Goal: Check status: Check status

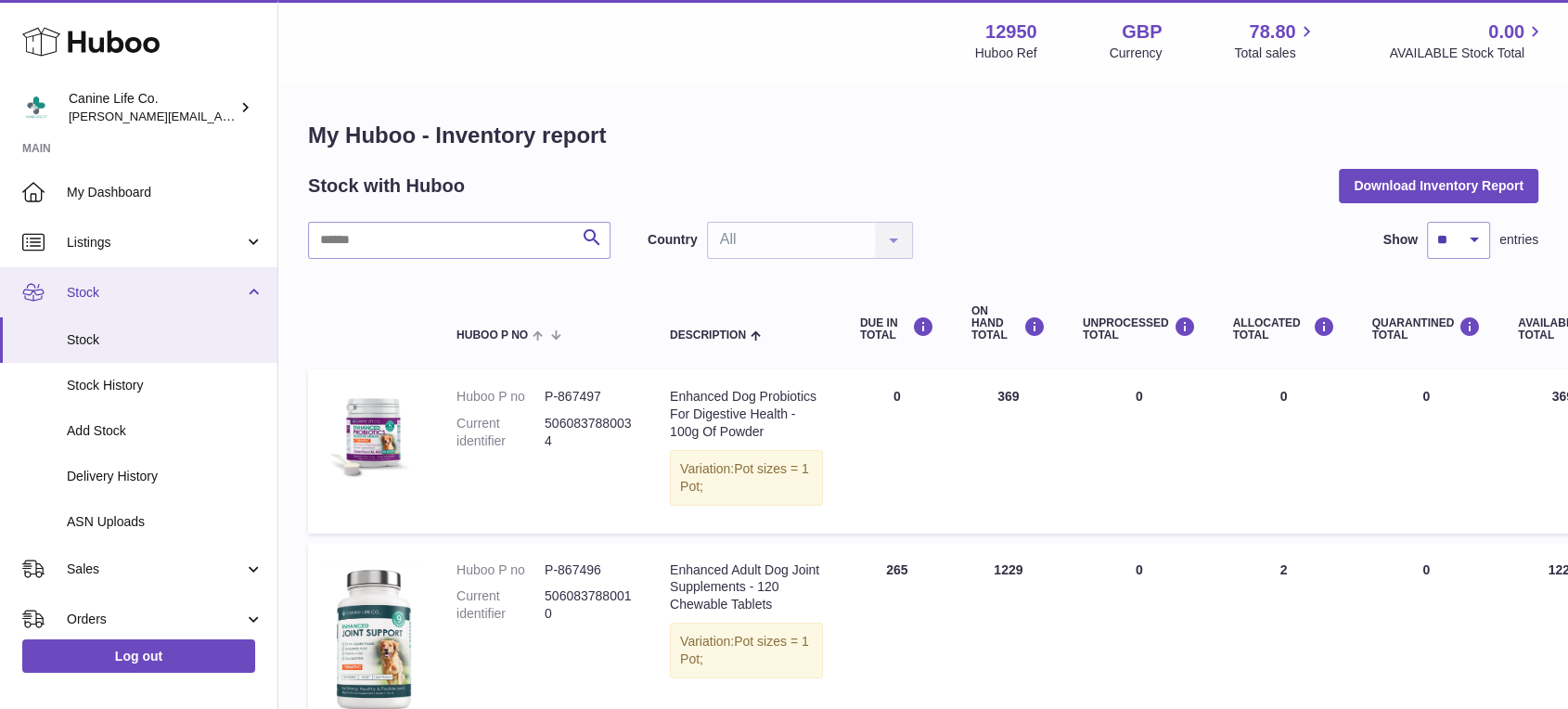
click at [139, 296] on span "Stock" at bounding box center [155, 293] width 177 height 18
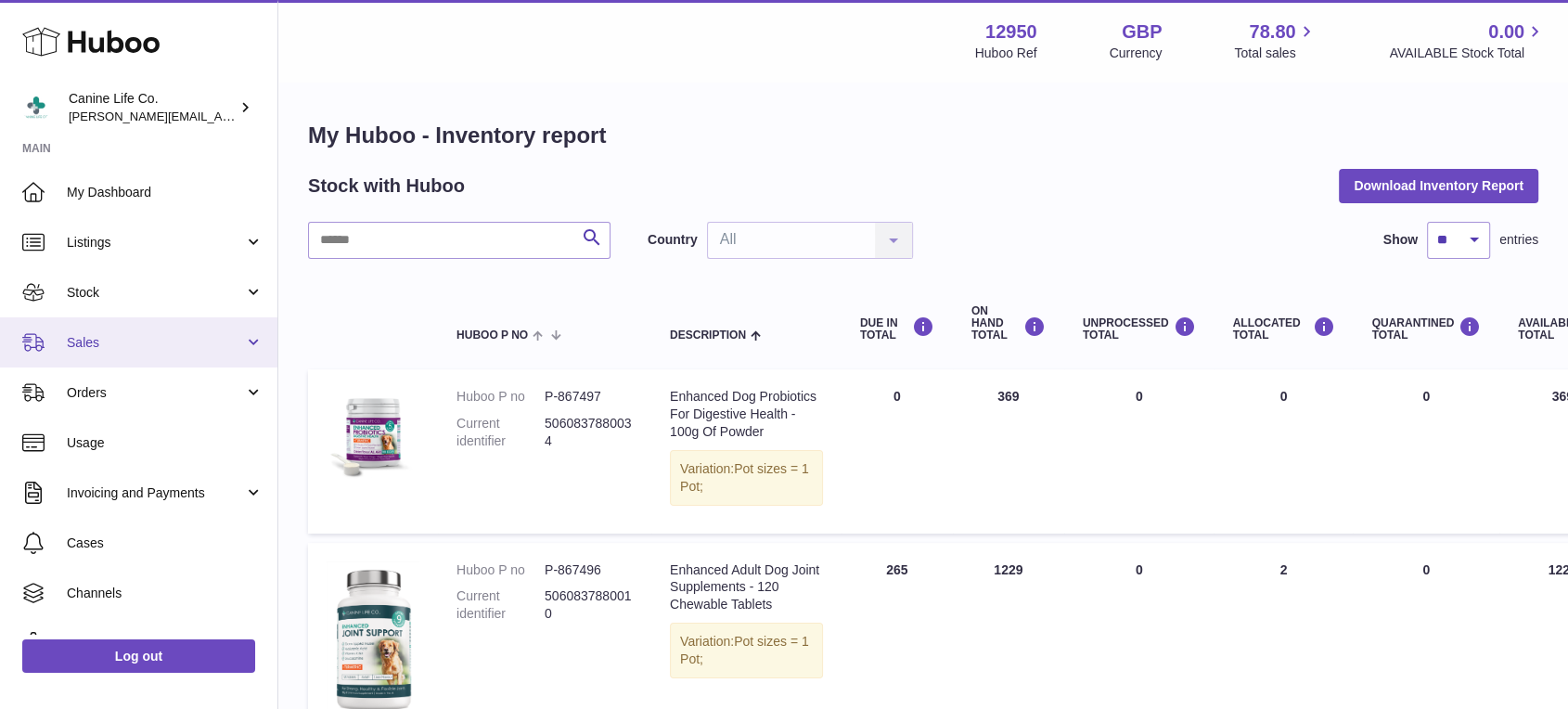
click at [151, 356] on link "Sales" at bounding box center [138, 343] width 278 height 50
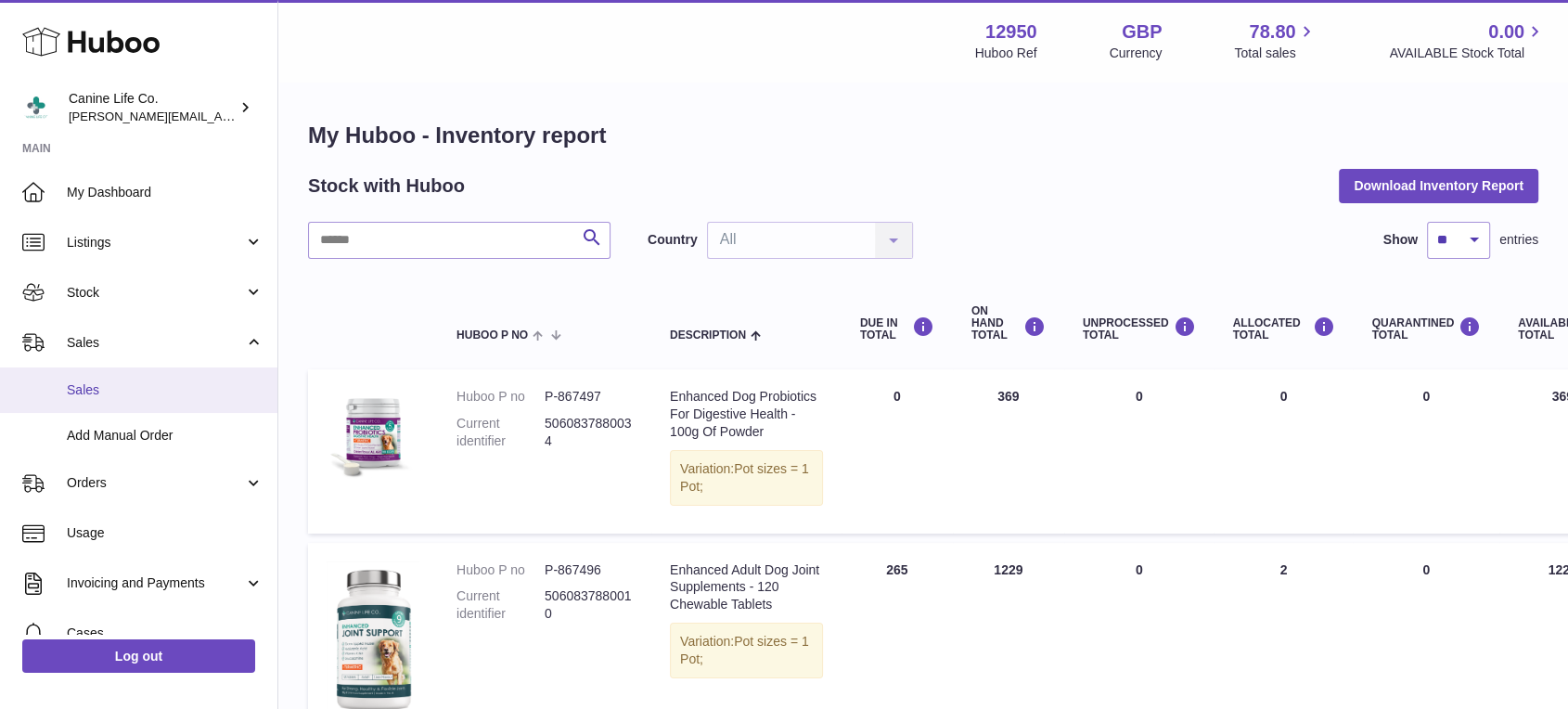
click at [156, 403] on link "Sales" at bounding box center [138, 390] width 278 height 46
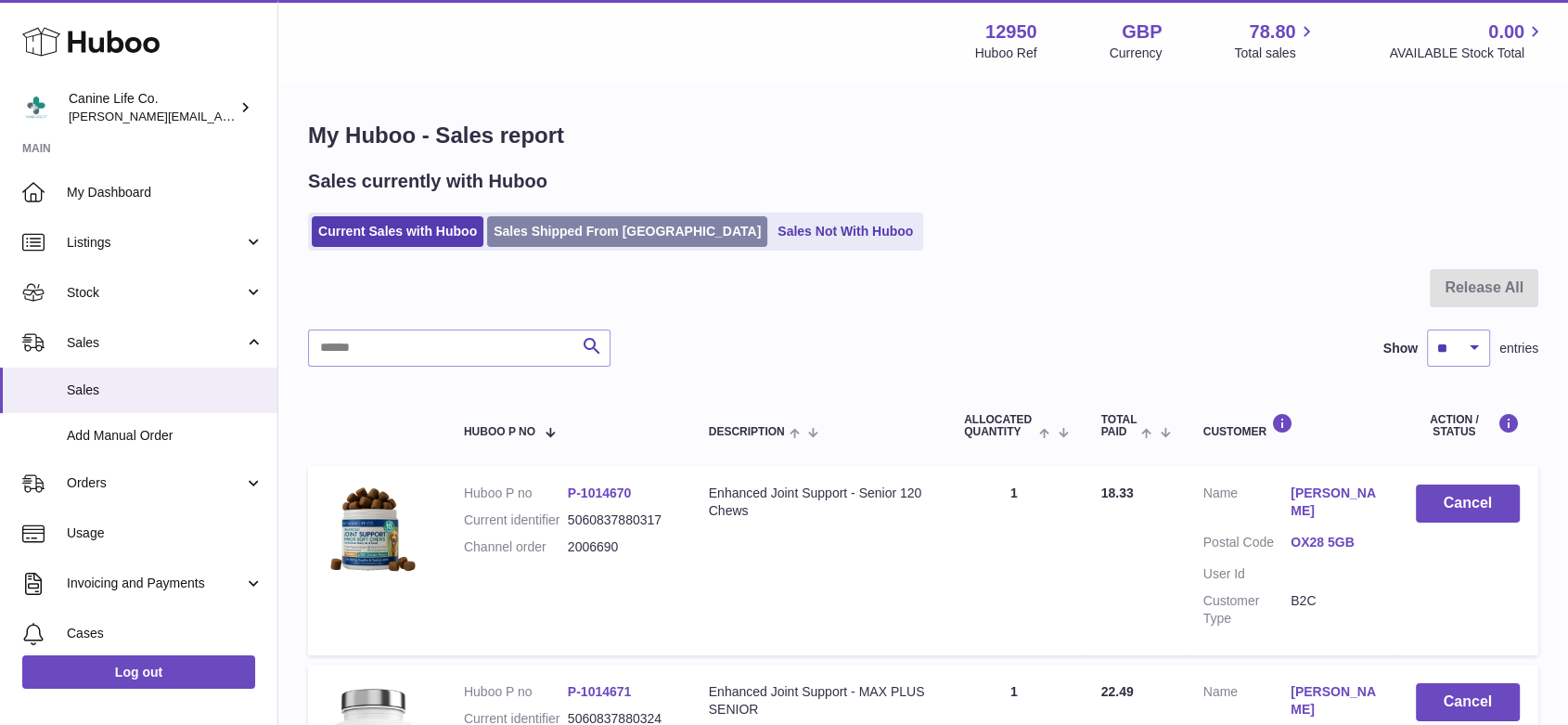
click at [625, 228] on link "Sales Shipped From [GEOGRAPHIC_DATA]" at bounding box center [627, 231] width 281 height 31
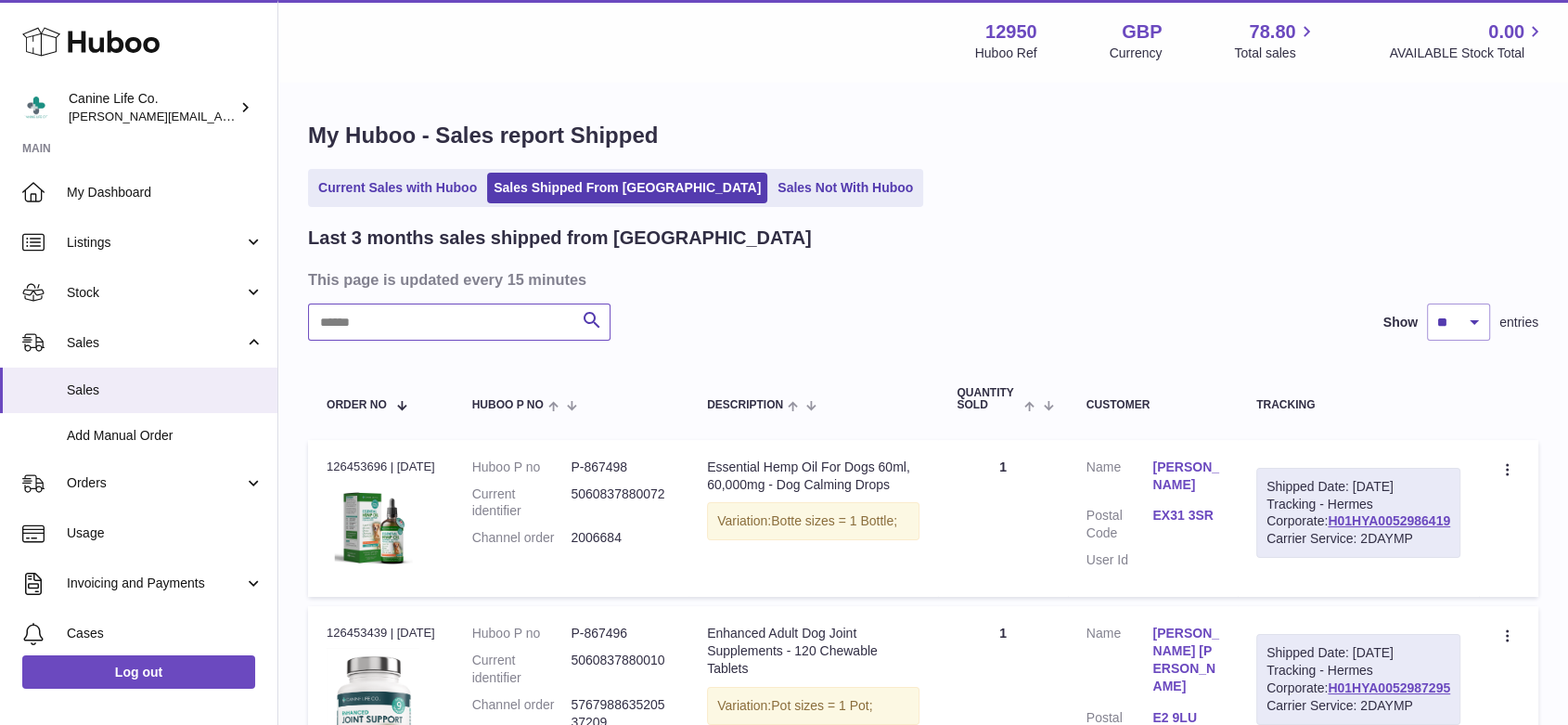
click at [535, 311] on input "text" at bounding box center [459, 322] width 303 height 37
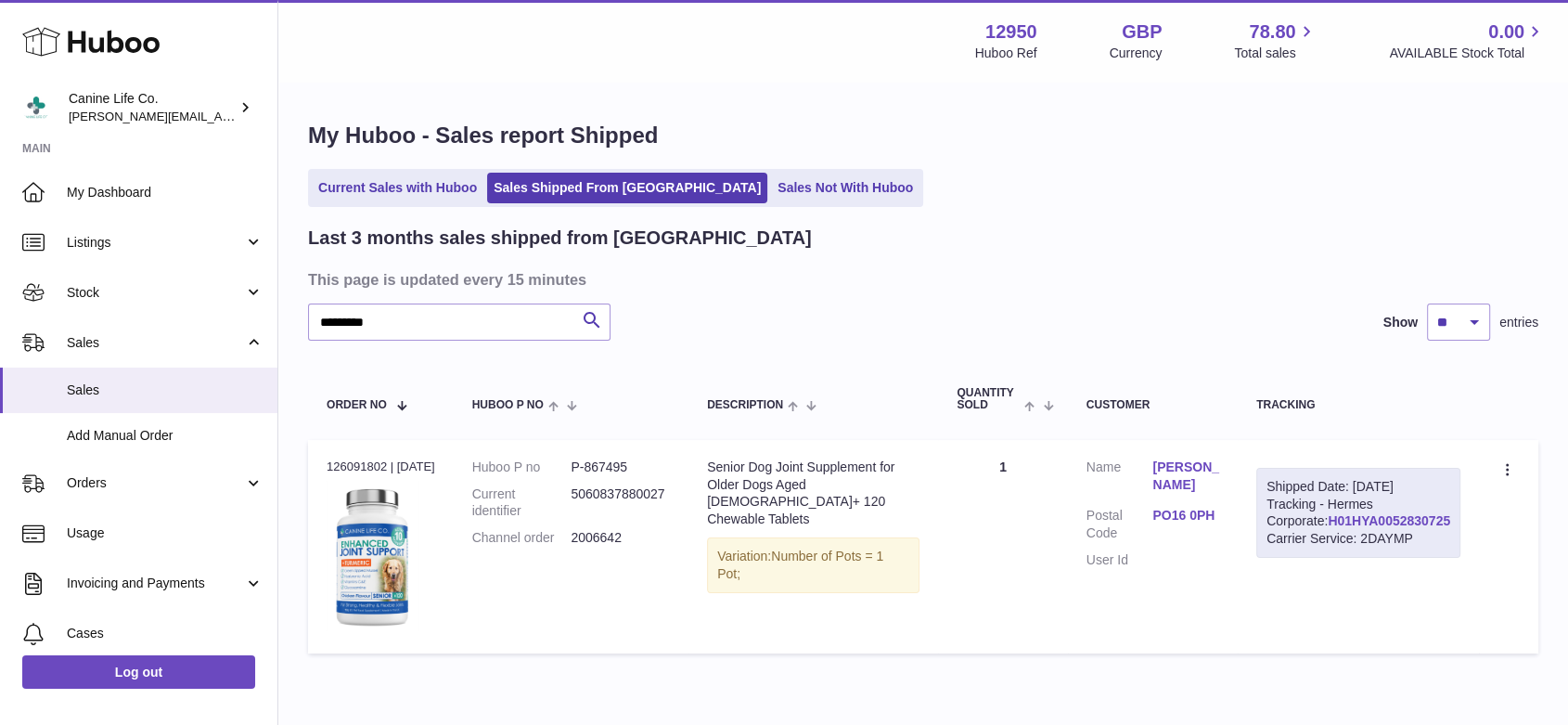
click at [1429, 528] on link "H01HYA0052830725" at bounding box center [1389, 521] width 122 height 15
drag, startPoint x: 385, startPoint y: 315, endPoint x: 284, endPoint y: 321, distance: 101.2
click at [284, 321] on div "My Huboo - Sales report Shipped Current Sales with Huboo Sales Shipped From Hub…" at bounding box center [924, 391] width 1290 height 616
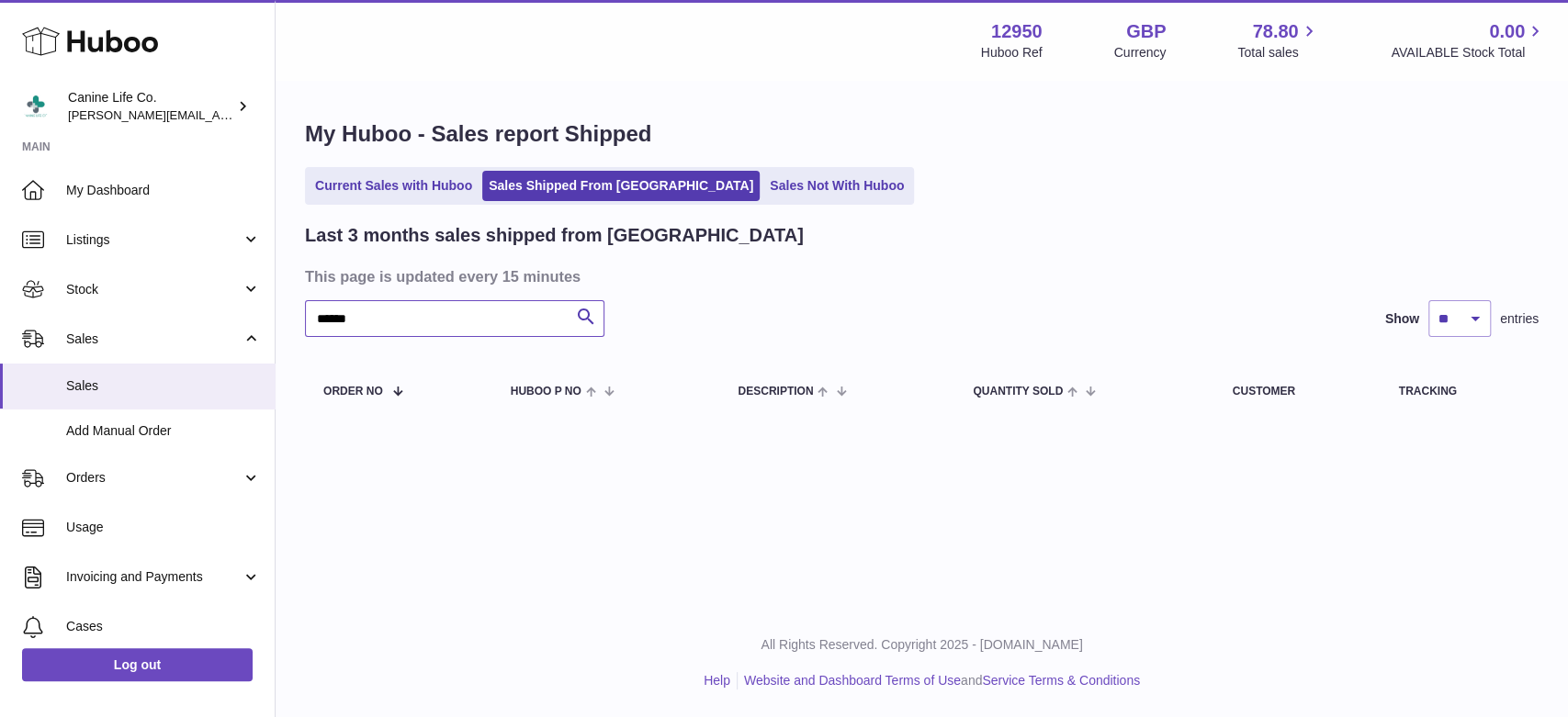
click at [332, 318] on input "******" at bounding box center [454, 318] width 300 height 36
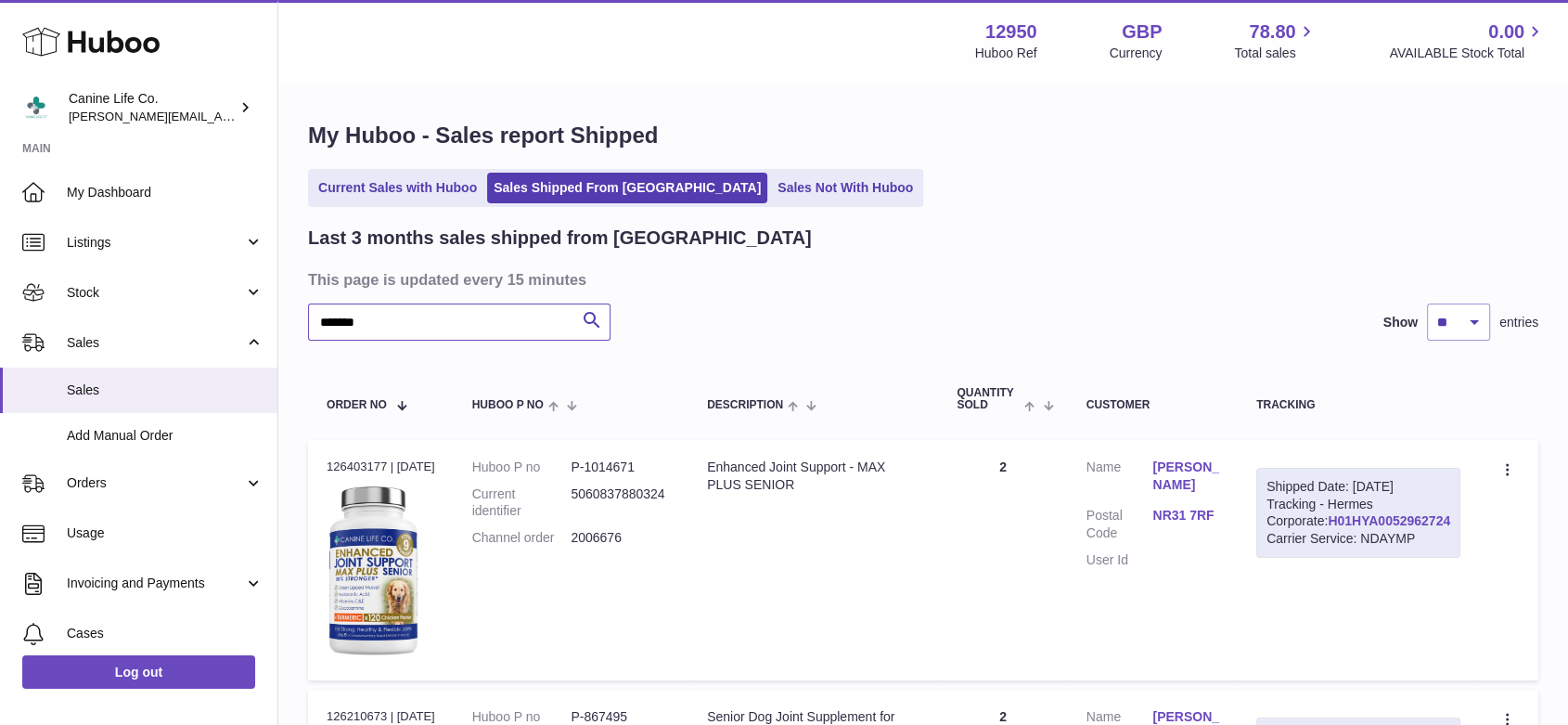
type input "*******"
click at [1401, 528] on link "H01HYA0052962724" at bounding box center [1389, 521] width 122 height 15
click at [105, 98] on div "Canine Life Co. kevin@clsgltd.co.uk" at bounding box center [152, 107] width 167 height 35
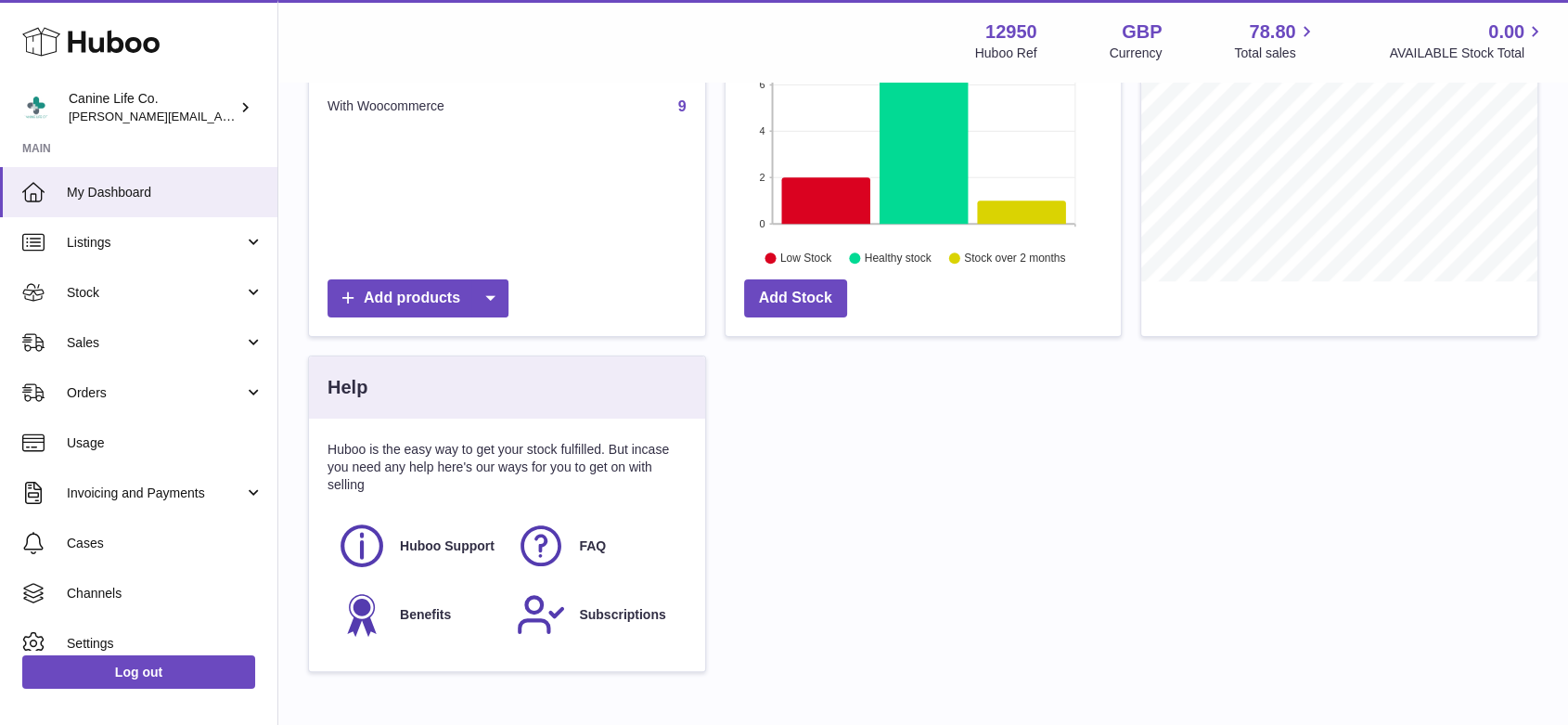
scroll to position [394, 0]
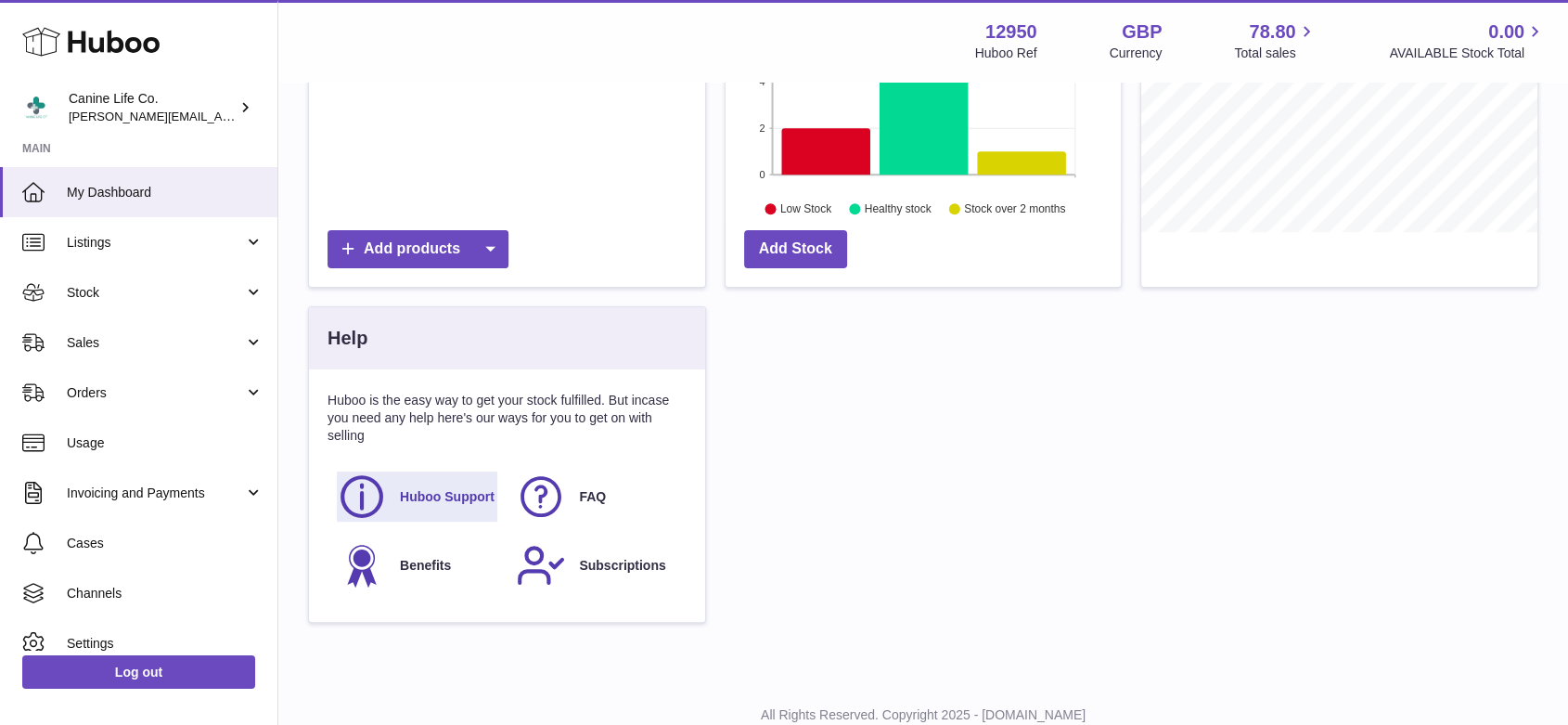
click at [438, 490] on span "Huboo Support" at bounding box center [447, 497] width 95 height 18
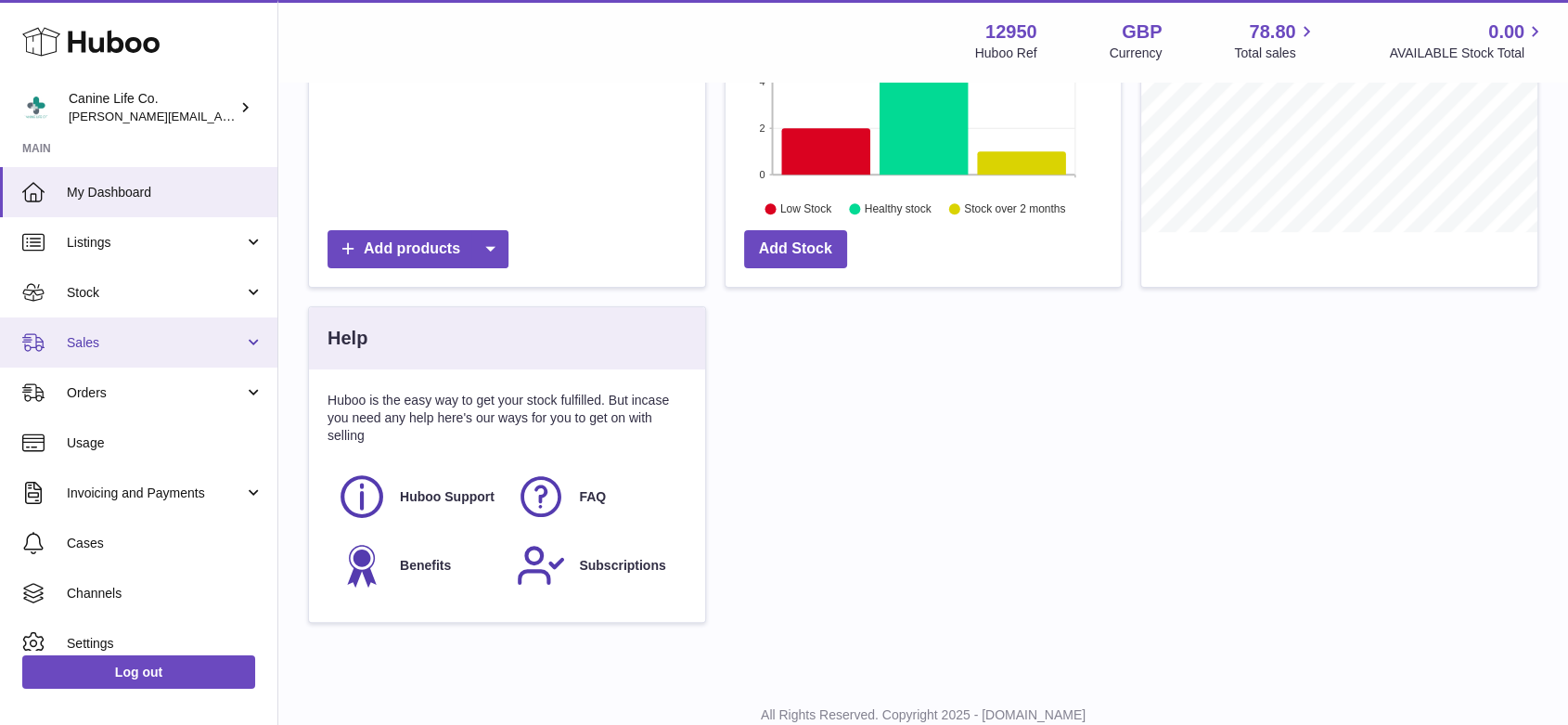
click at [130, 335] on span "Sales" at bounding box center [155, 344] width 177 height 18
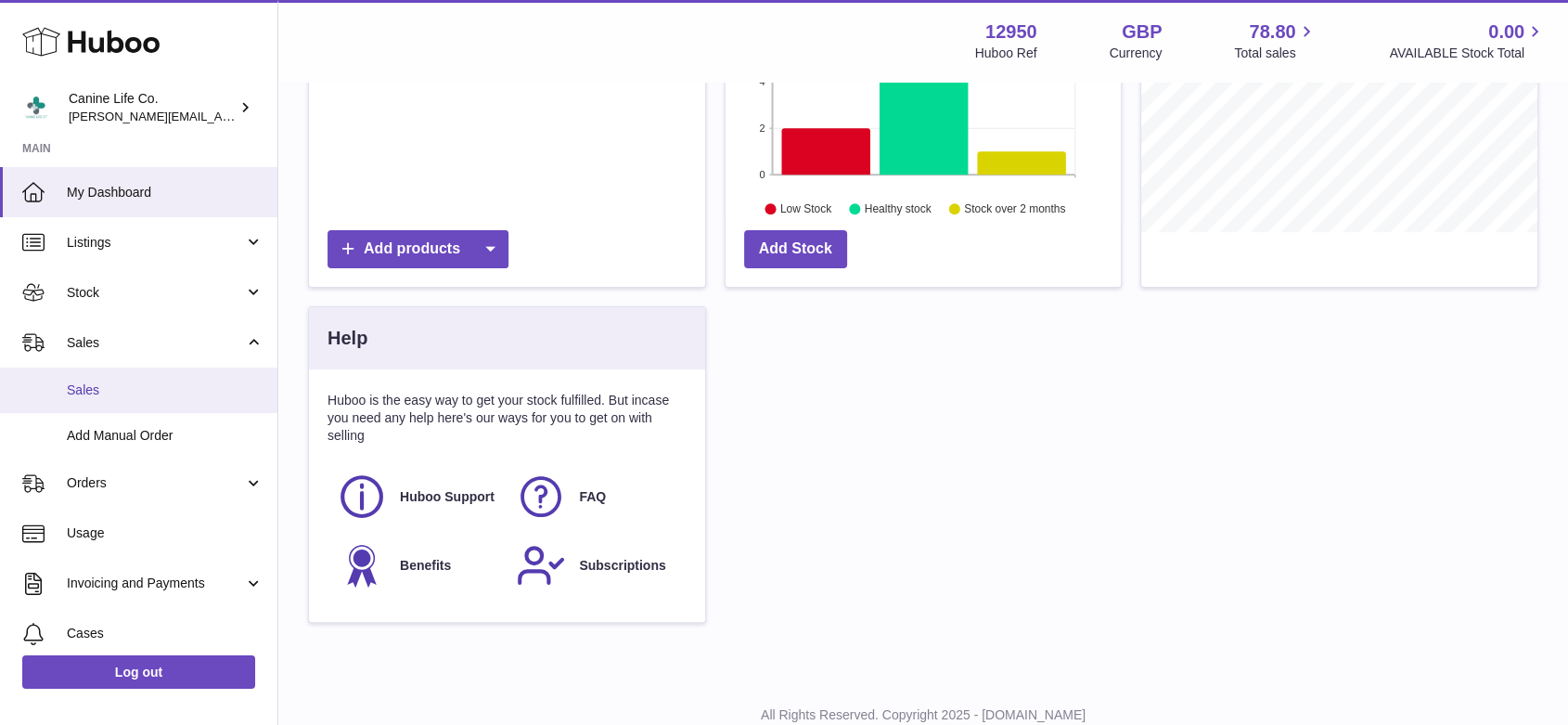
click at [138, 384] on span "Sales" at bounding box center [165, 390] width 197 height 18
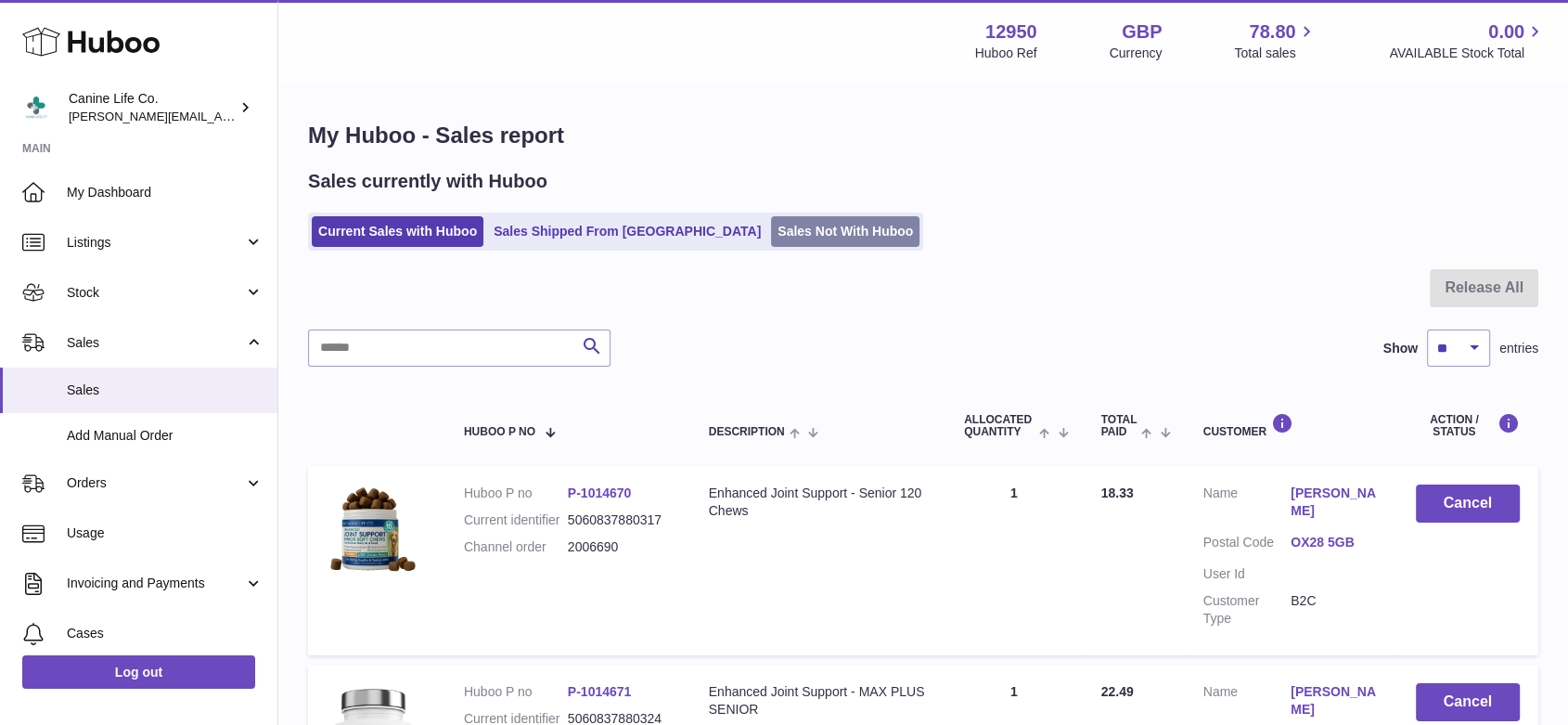
click at [772, 236] on link "Sales Not With Huboo" at bounding box center [845, 231] width 148 height 31
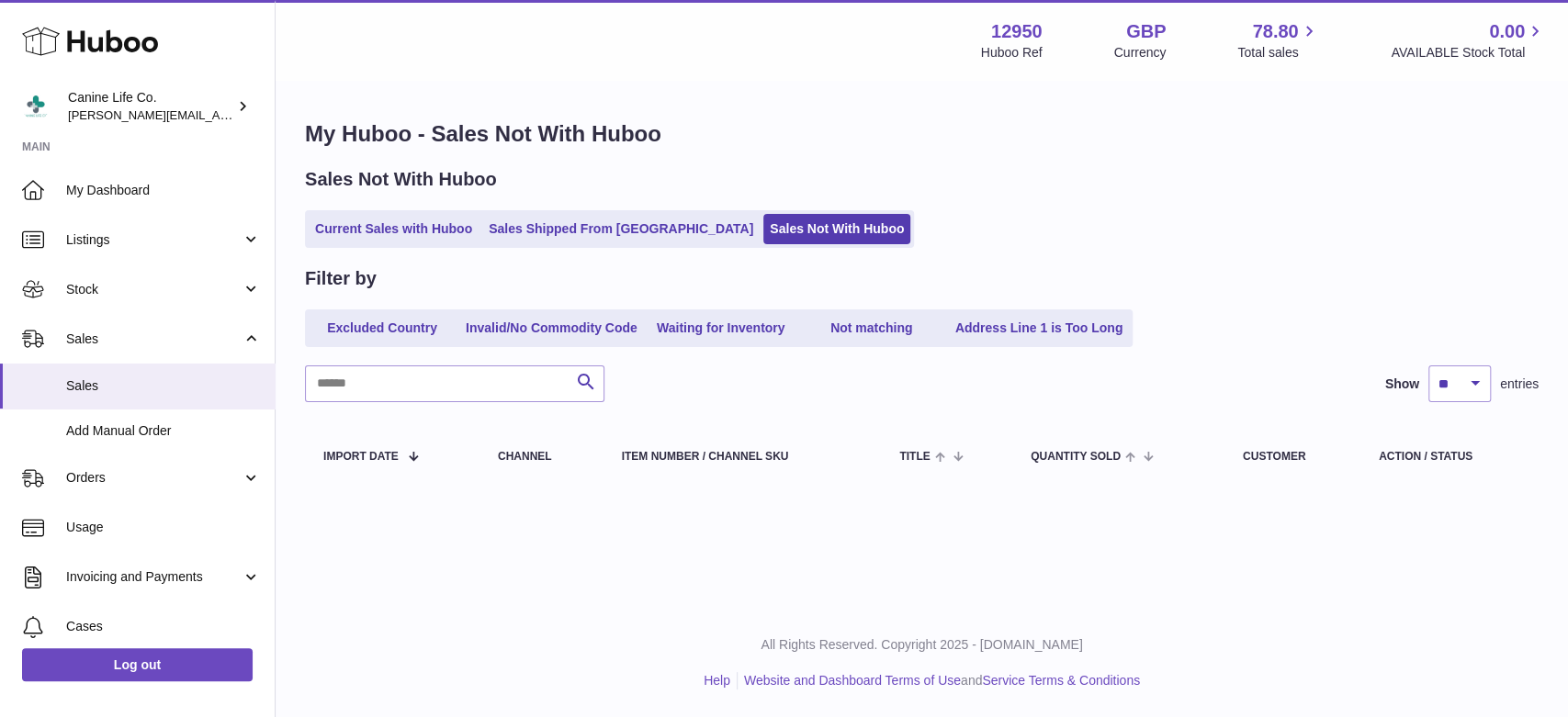
click at [764, 235] on link "Sales Not With Huboo" at bounding box center [837, 228] width 147 height 31
click at [585, 237] on link "Sales Shipped From [GEOGRAPHIC_DATA]" at bounding box center [621, 228] width 278 height 31
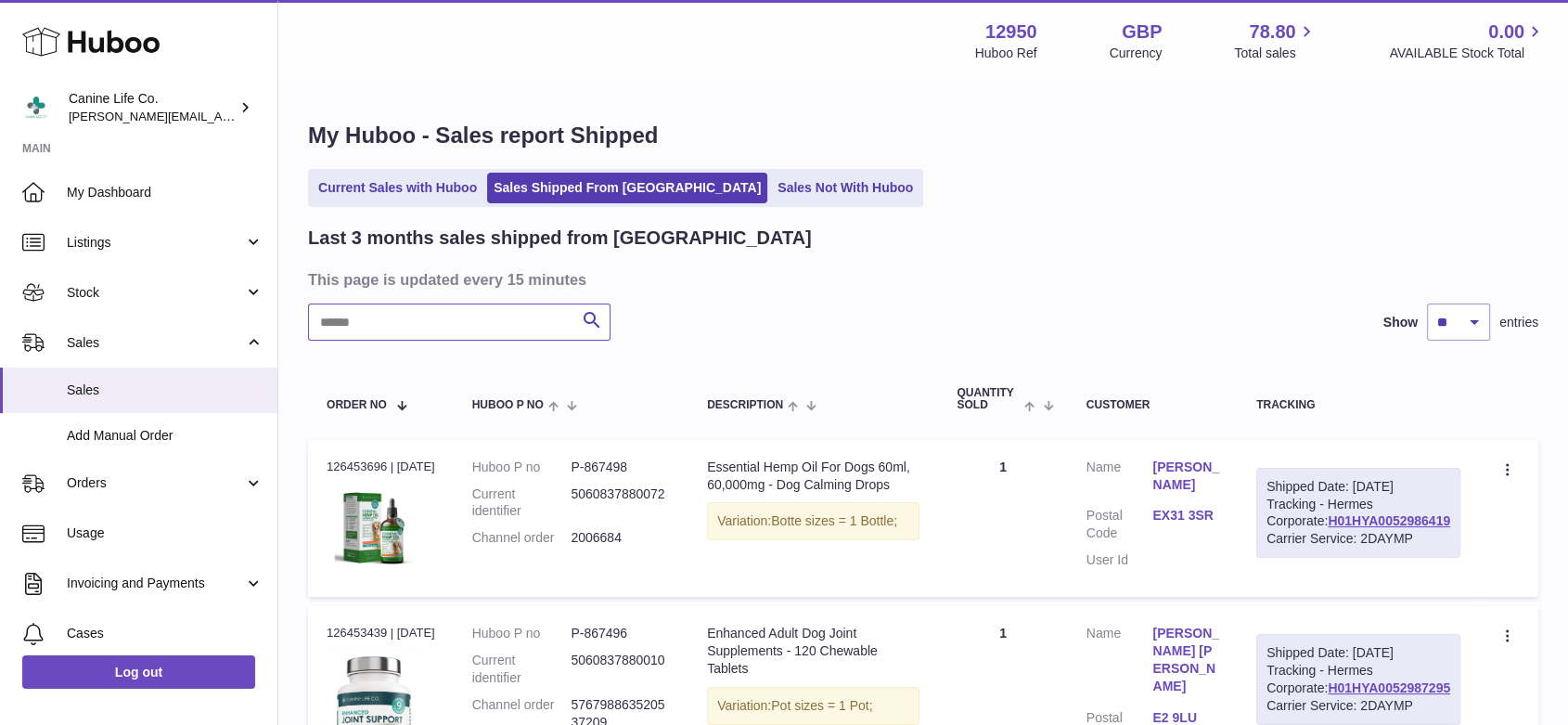
click at [475, 330] on input "text" at bounding box center [459, 322] width 303 height 37
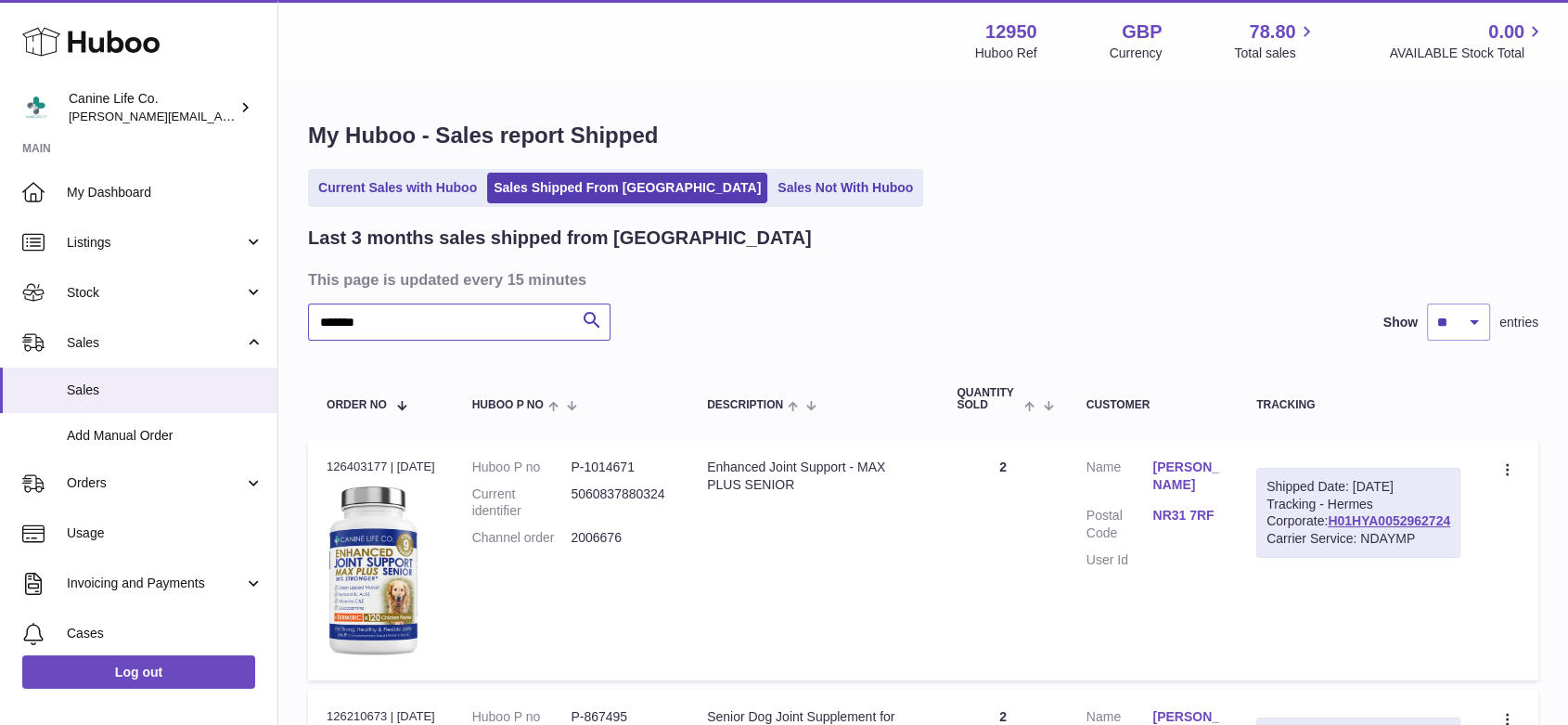
type input "*******"
click at [772, 190] on link "Sales Not With Huboo" at bounding box center [845, 187] width 148 height 31
